Goal: Task Accomplishment & Management: Manage account settings

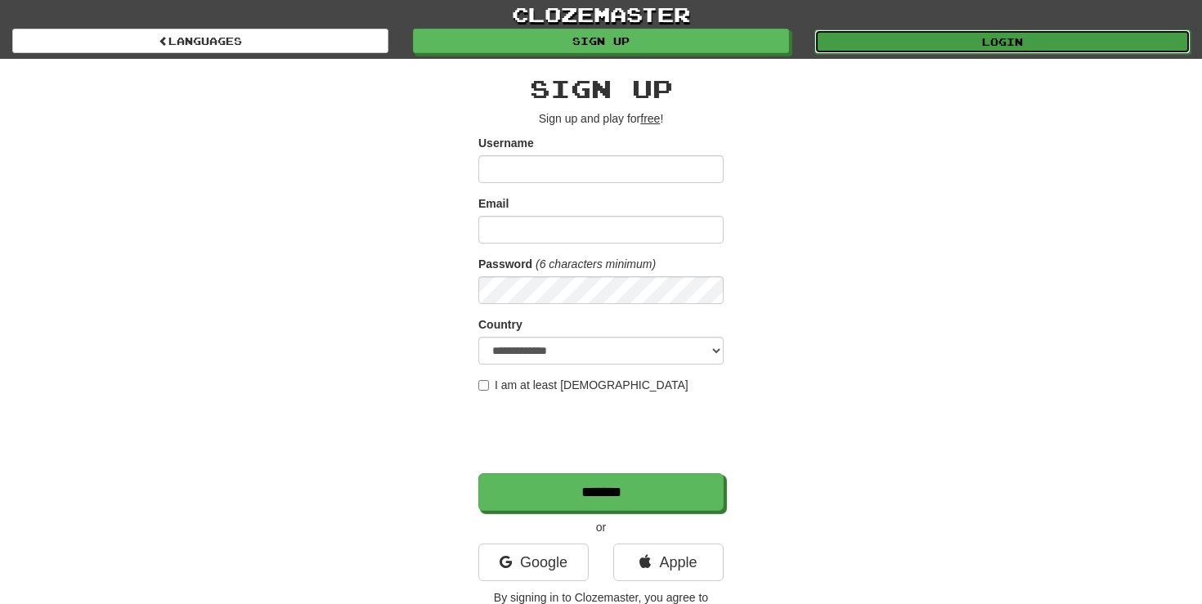
click at [918, 41] on link "Login" at bounding box center [1002, 41] width 376 height 25
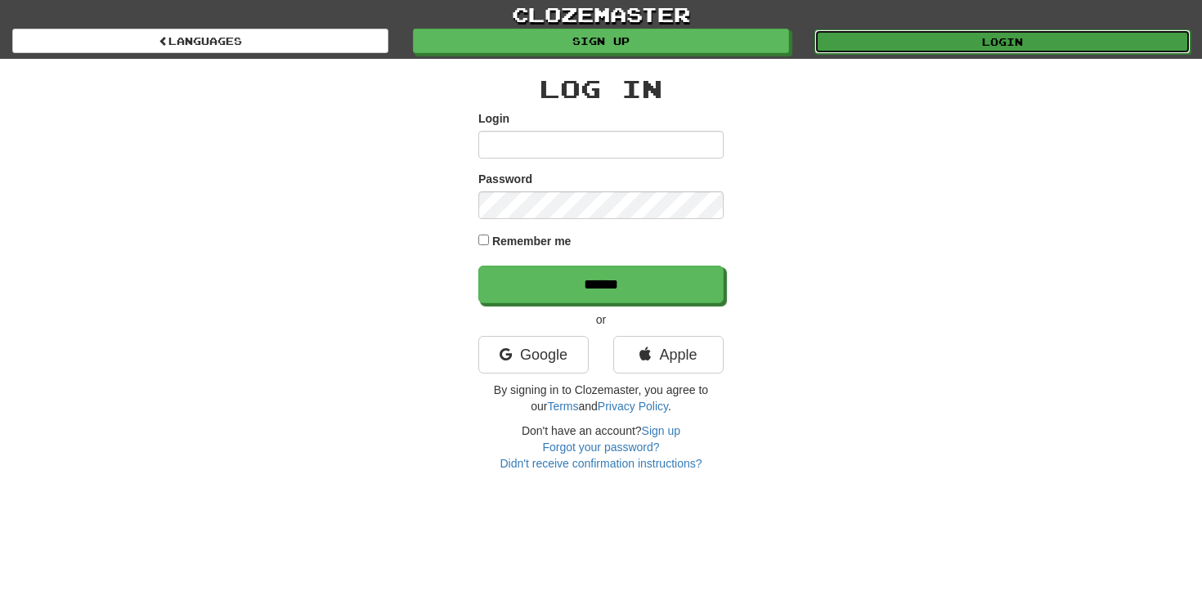
click at [967, 33] on link "Login" at bounding box center [1002, 41] width 376 height 25
